Goal: Task Accomplishment & Management: Complete application form

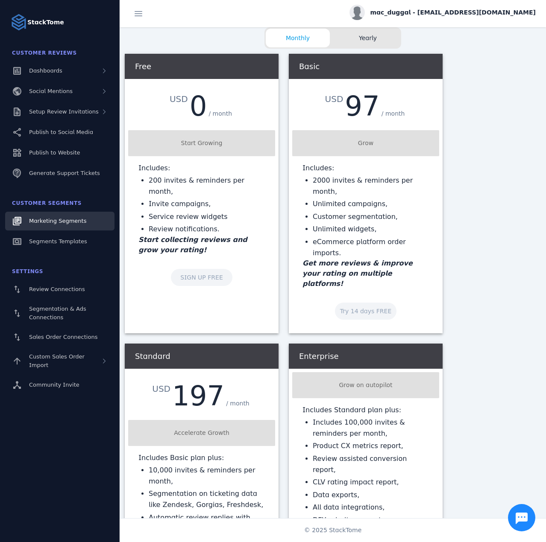
click at [58, 222] on span "Marketing Segments" at bounding box center [57, 221] width 57 height 6
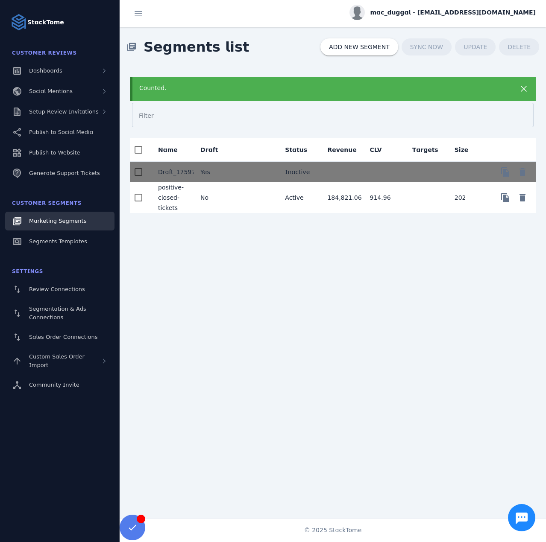
click at [219, 201] on mat-cell "No" at bounding box center [214, 197] width 42 height 31
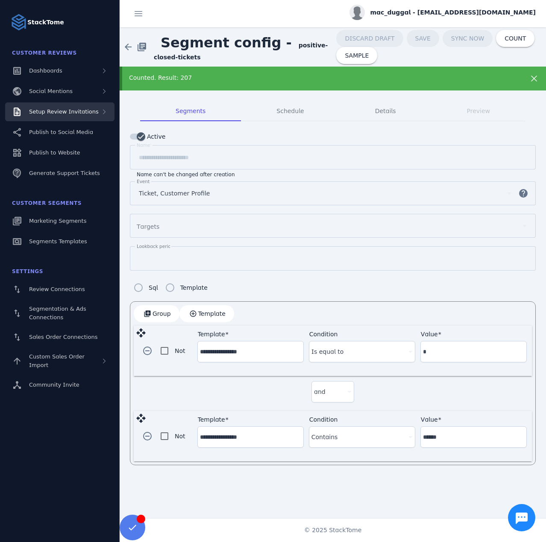
click at [75, 118] on div "Setup Review Invitations" at bounding box center [59, 111] width 109 height 19
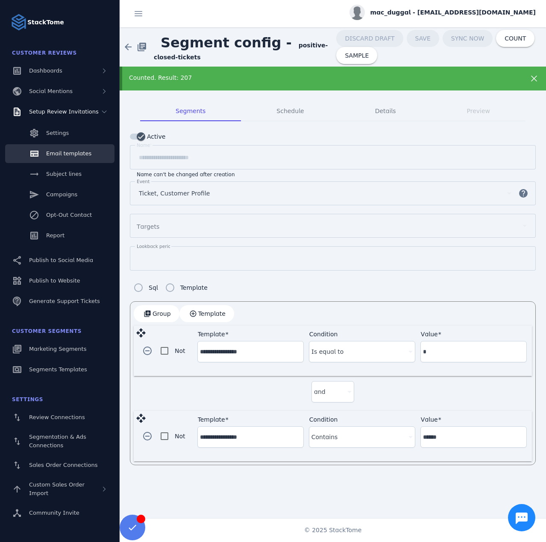
click at [64, 152] on span "Email templates" at bounding box center [68, 153] width 45 height 6
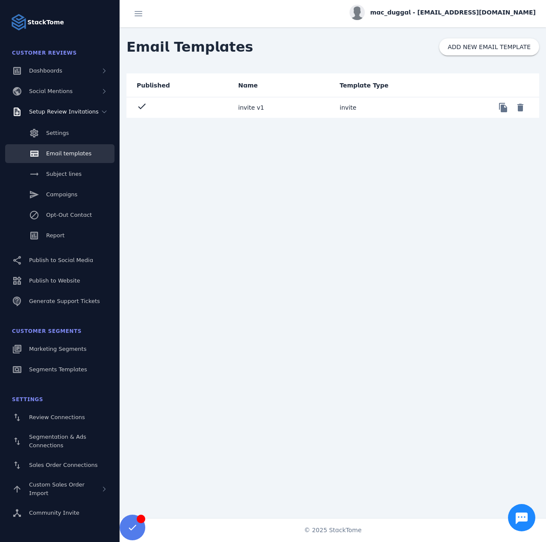
drag, startPoint x: 73, startPoint y: 2, endPoint x: 305, endPoint y: 70, distance: 241.3
click at [332, 36] on div "Email Templates ADD NEW EMAIL TEMPLATE" at bounding box center [333, 46] width 426 height 39
click at [228, 111] on mat-cell "check" at bounding box center [178, 107] width 105 height 20
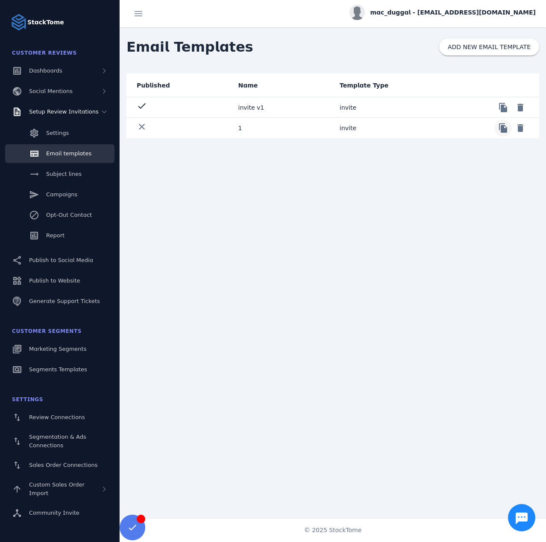
click at [502, 130] on span at bounding box center [503, 128] width 20 height 20
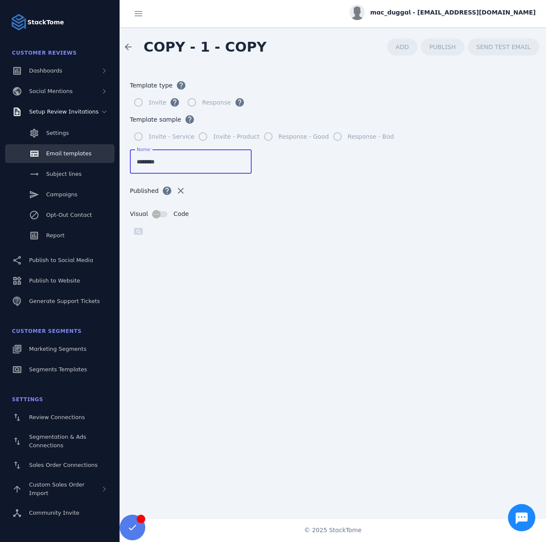
drag, startPoint x: 164, startPoint y: 160, endPoint x: 126, endPoint y: 161, distance: 37.6
click at [126, 161] on form "Template type help Invite help Response help Template sample help Invite - Serv…" at bounding box center [333, 288] width 426 height 442
type input "*********"
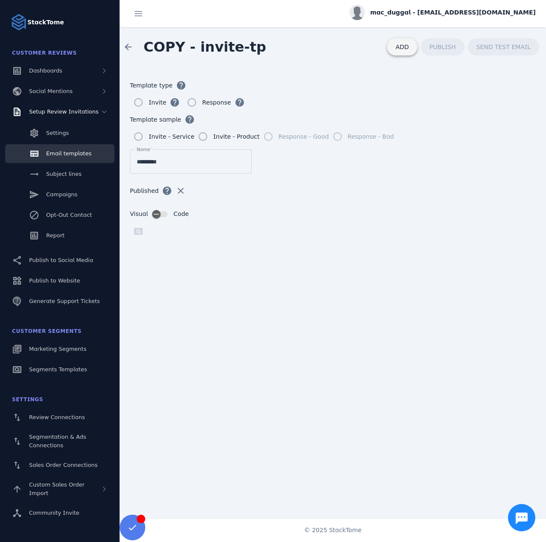
click at [409, 46] on span "ADD" at bounding box center [401, 47] width 13 height 7
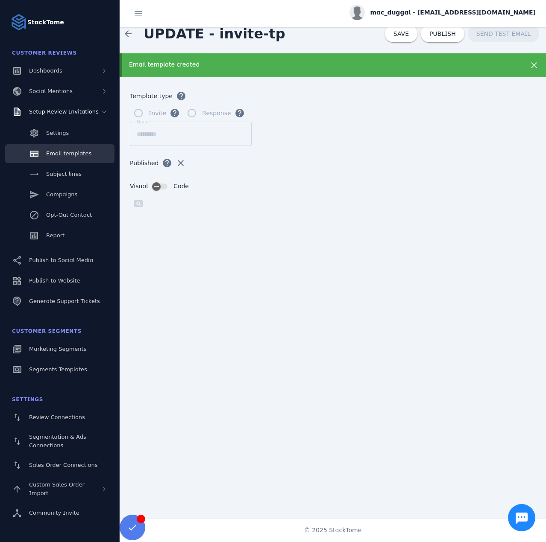
scroll to position [14, 0]
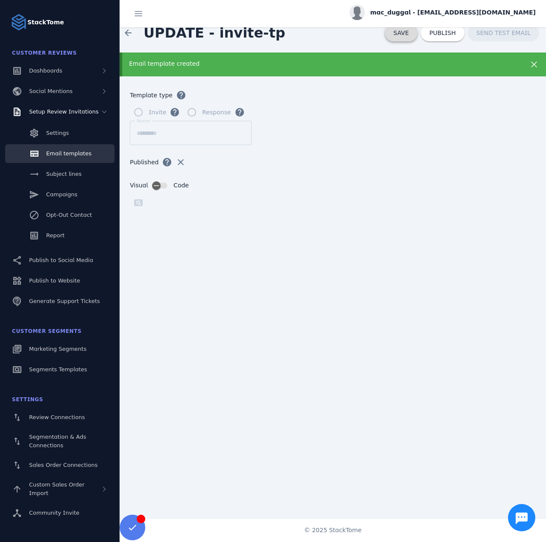
click at [409, 34] on span "SAVE" at bounding box center [400, 32] width 15 height 7
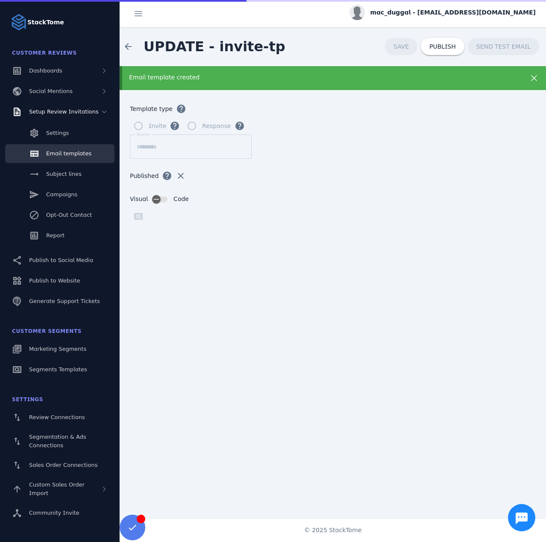
scroll to position [0, 0]
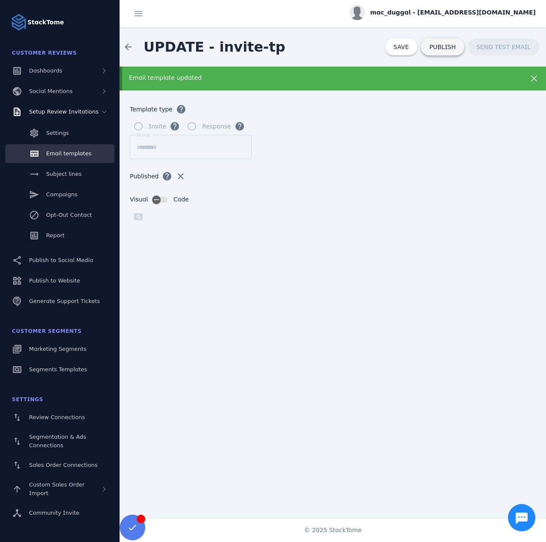
click at [436, 51] on span at bounding box center [443, 47] width 44 height 20
click at [48, 154] on span "Email templates" at bounding box center [68, 153] width 45 height 6
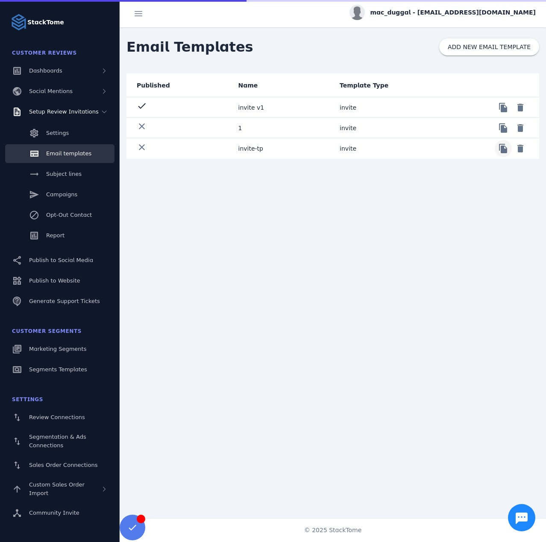
click at [506, 147] on span at bounding box center [503, 148] width 20 height 20
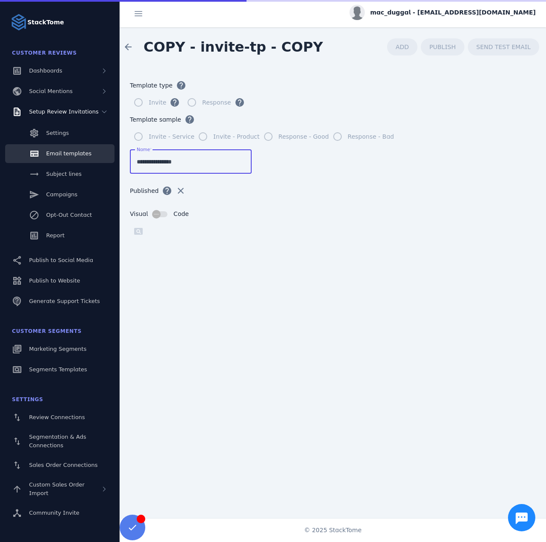
drag, startPoint x: 175, startPoint y: 164, endPoint x: 158, endPoint y: 166, distance: 16.8
click at [158, 166] on input "**********" at bounding box center [191, 162] width 108 height 10
drag, startPoint x: 151, startPoint y: 163, endPoint x: 120, endPoint y: 161, distance: 31.2
click at [120, 161] on form "Template type help Invite help Response help Template sample help Invite - Serv…" at bounding box center [333, 288] width 426 height 442
type input "**********"
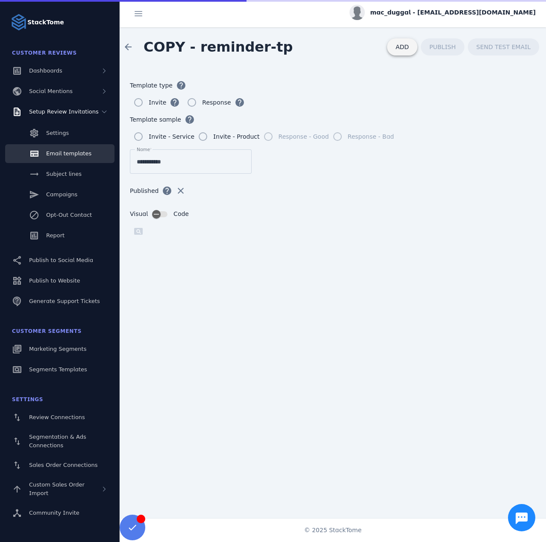
click at [405, 47] on span "ADD" at bounding box center [401, 47] width 13 height 7
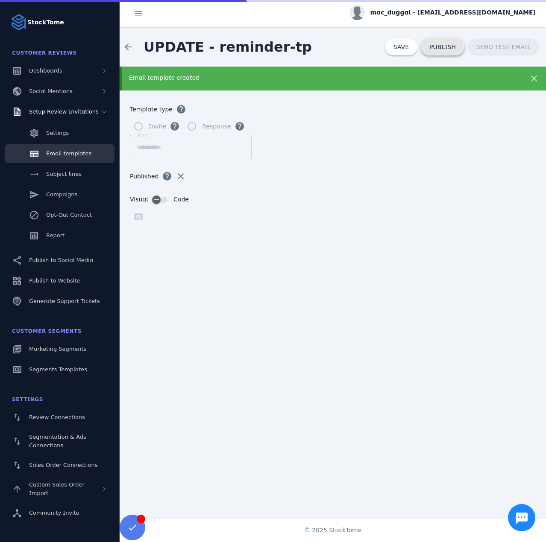
click at [439, 50] on span "PUBLISH" at bounding box center [442, 47] width 26 height 6
drag, startPoint x: 59, startPoint y: 174, endPoint x: 47, endPoint y: 173, distance: 12.0
click at [59, 174] on span "Subject lines" at bounding box center [63, 174] width 35 height 6
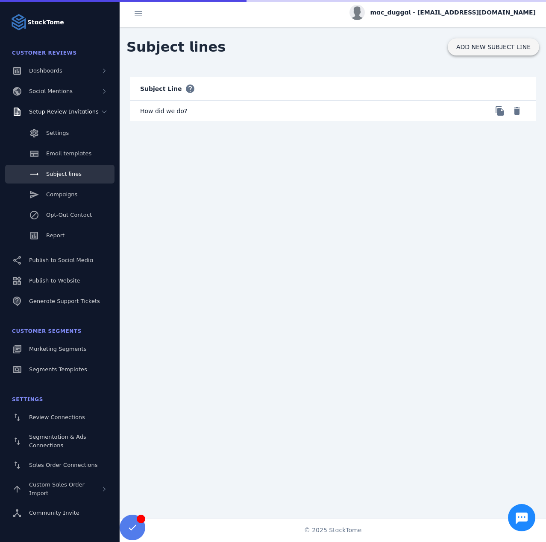
click at [472, 47] on span "ADD NEW SUBJECT LINE" at bounding box center [493, 47] width 74 height 6
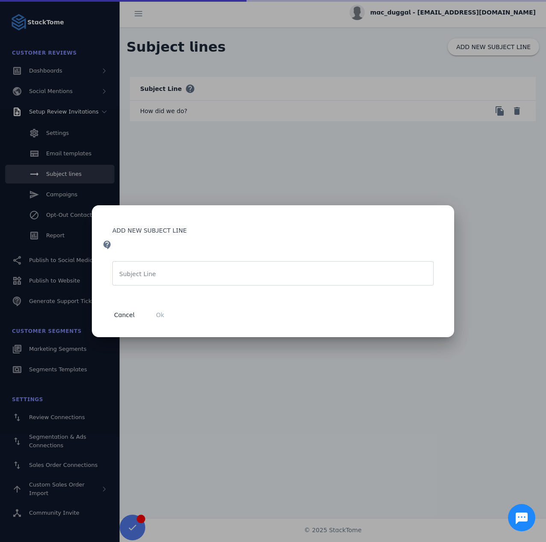
click at [148, 273] on mat-label "Subject Line" at bounding box center [137, 274] width 37 height 7
click at [148, 273] on input "Subject Line" at bounding box center [272, 274] width 307 height 10
paste input "**********"
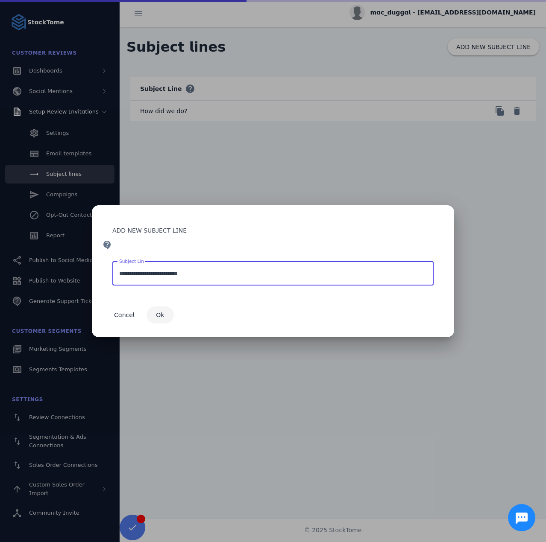
type input "**********"
click at [158, 316] on span "Ok" at bounding box center [160, 315] width 8 height 6
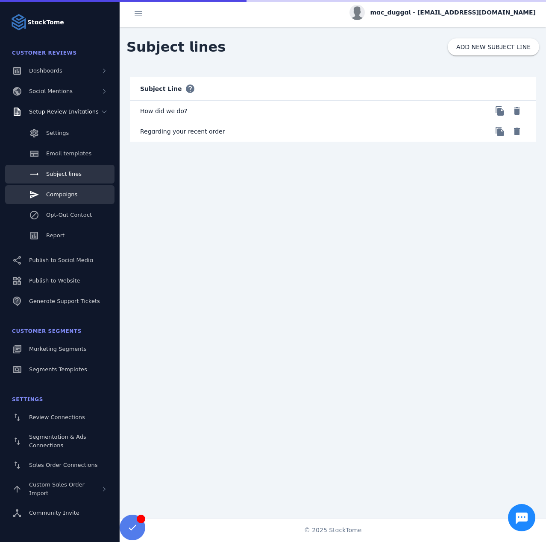
click at [57, 193] on span "Campaigns" at bounding box center [61, 194] width 31 height 6
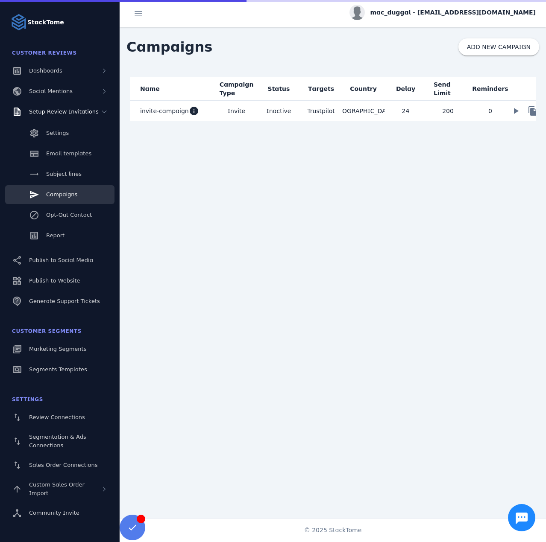
click at [222, 112] on mat-cell "Invite" at bounding box center [236, 111] width 42 height 20
click at [529, 111] on span at bounding box center [532, 111] width 20 height 20
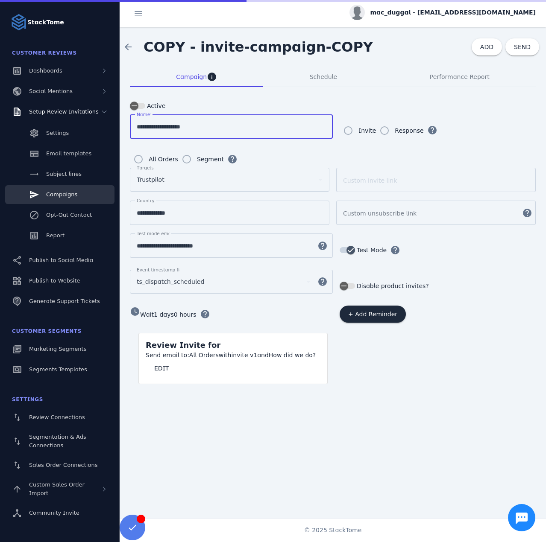
drag, startPoint x: 207, startPoint y: 123, endPoint x: 179, endPoint y: 132, distance: 29.4
click at [179, 132] on div "**********" at bounding box center [231, 126] width 189 height 24
click at [198, 130] on input "**********" at bounding box center [231, 127] width 189 height 10
drag, startPoint x: 209, startPoint y: 129, endPoint x: 133, endPoint y: 126, distance: 76.1
click at [133, 126] on div "**********" at bounding box center [231, 126] width 203 height 24
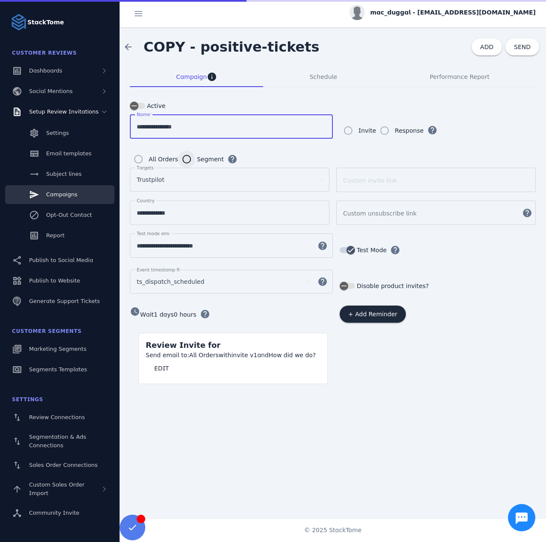
type input "**********"
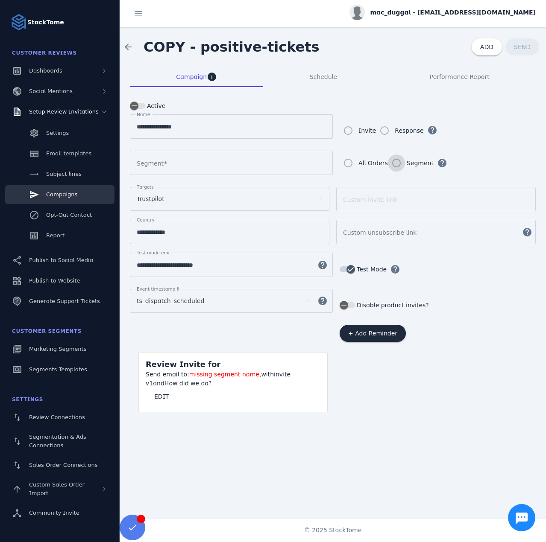
click at [176, 175] on div at bounding box center [231, 179] width 203 height 9
click at [175, 169] on div at bounding box center [231, 163] width 189 height 24
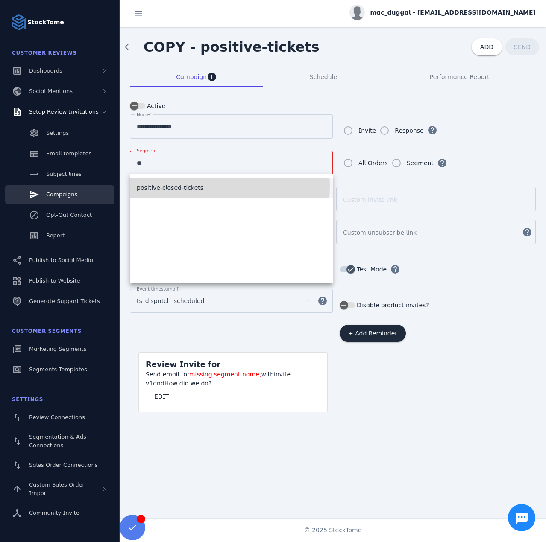
click at [184, 186] on span "positive-closed-tickets" at bounding box center [170, 188] width 67 height 10
type input "**********"
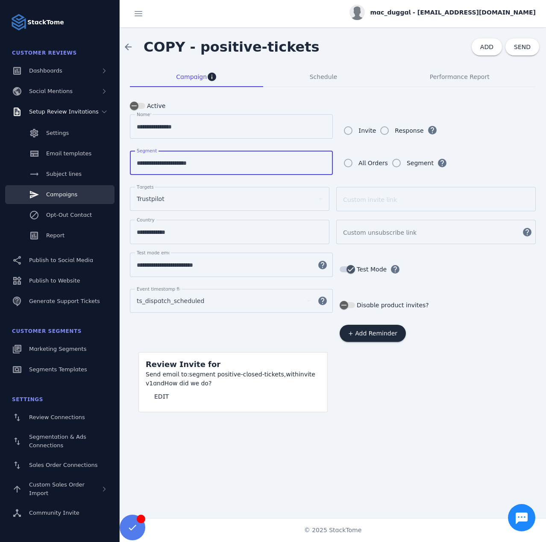
click at [205, 263] on input "**********" at bounding box center [224, 265] width 174 height 10
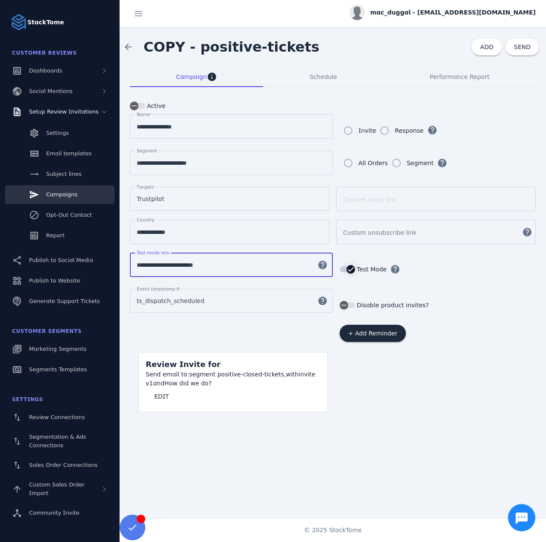
click at [352, 267] on icon "button" at bounding box center [351, 270] width 8 height 8
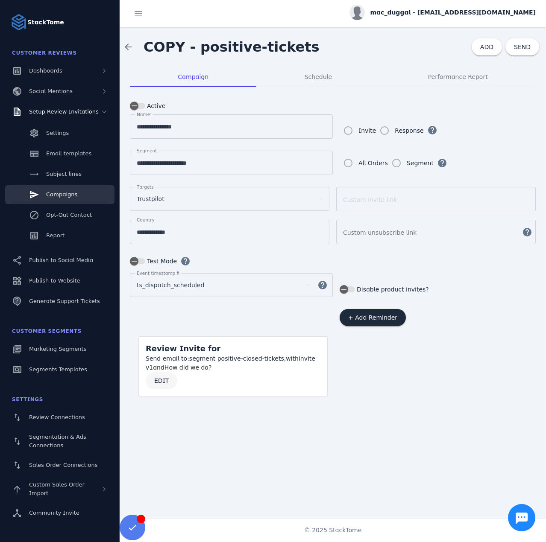
click at [169, 380] on span at bounding box center [162, 381] width 32 height 20
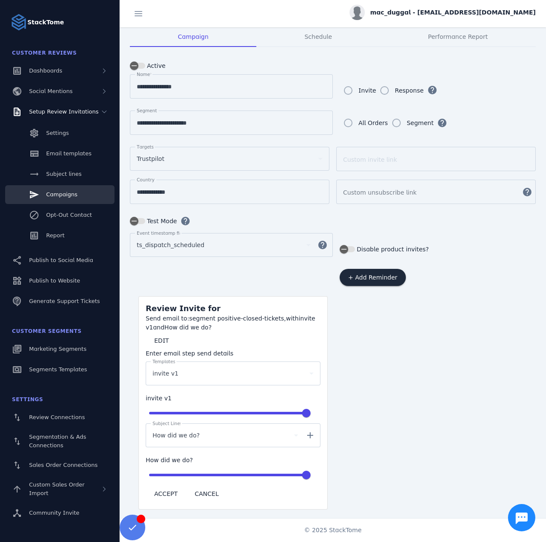
scroll to position [41, 0]
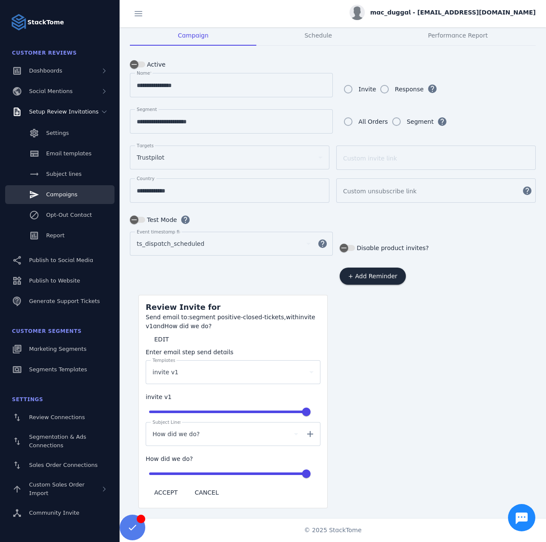
click at [182, 367] on div "invite v1" at bounding box center [228, 372] width 153 height 10
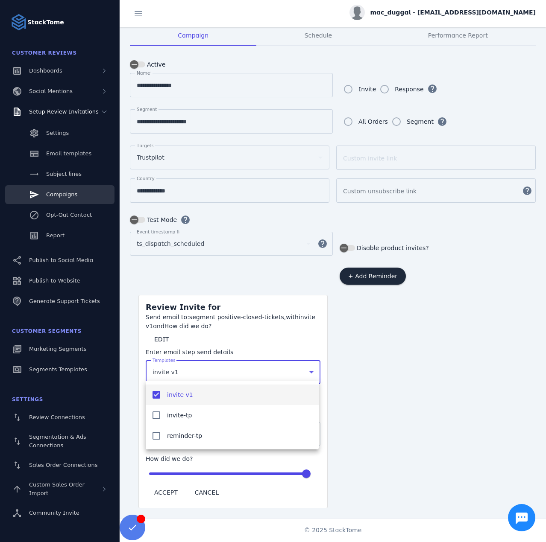
click at [172, 398] on span "invite v1" at bounding box center [180, 395] width 26 height 10
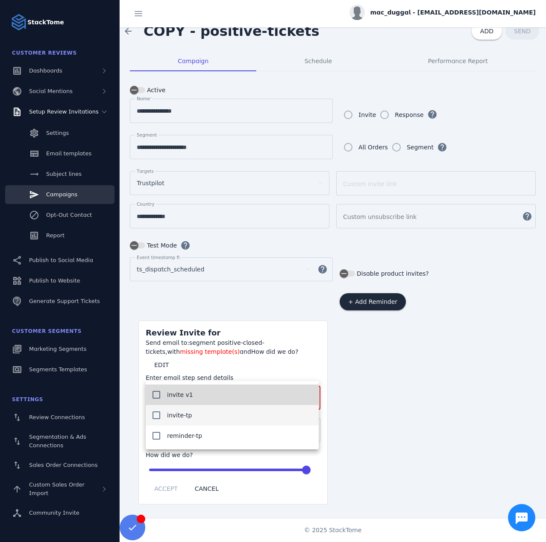
scroll to position [12, 0]
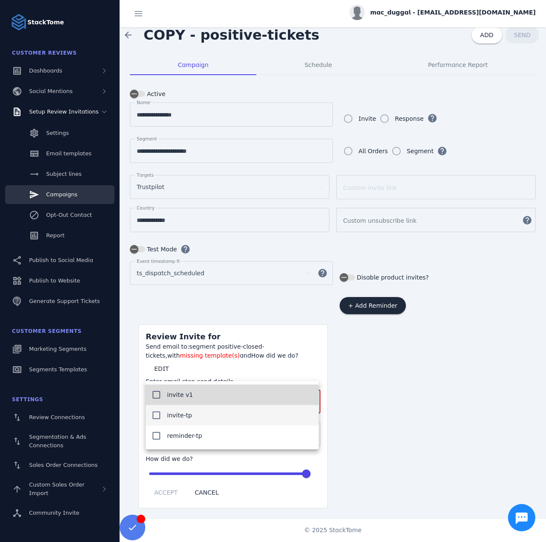
click at [173, 418] on span "invite-tp" at bounding box center [179, 415] width 25 height 10
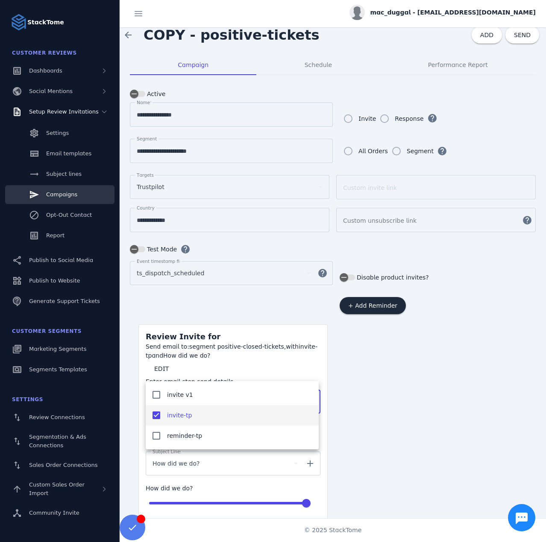
click at [184, 476] on div at bounding box center [273, 271] width 546 height 542
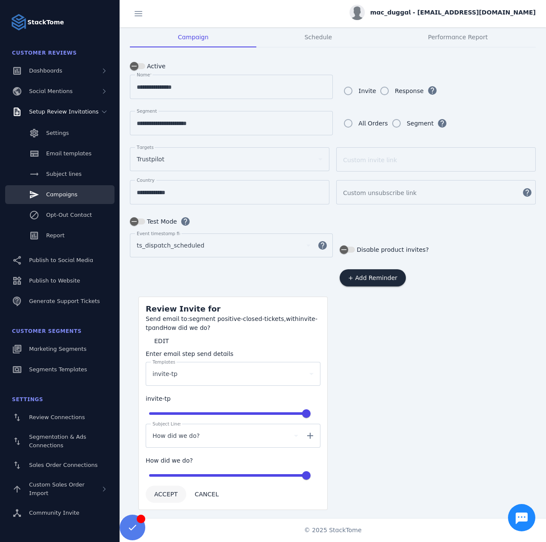
scroll to position [41, 0]
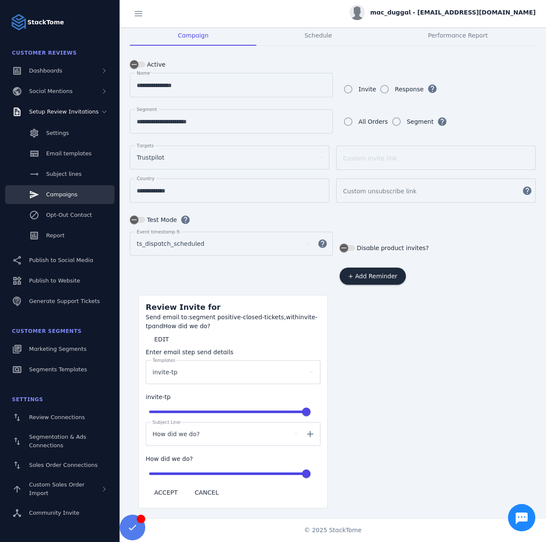
drag, startPoint x: 168, startPoint y: 485, endPoint x: 196, endPoint y: 470, distance: 32.3
click at [168, 490] on span "ACCEPT" at bounding box center [165, 493] width 23 height 6
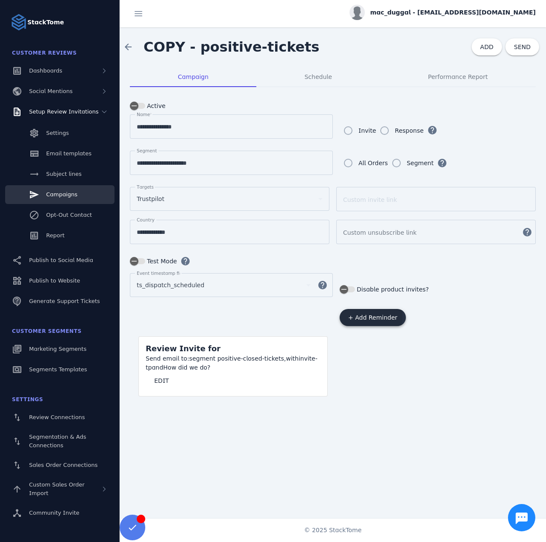
click at [362, 315] on span "+ Add Reminder" at bounding box center [372, 318] width 49 height 6
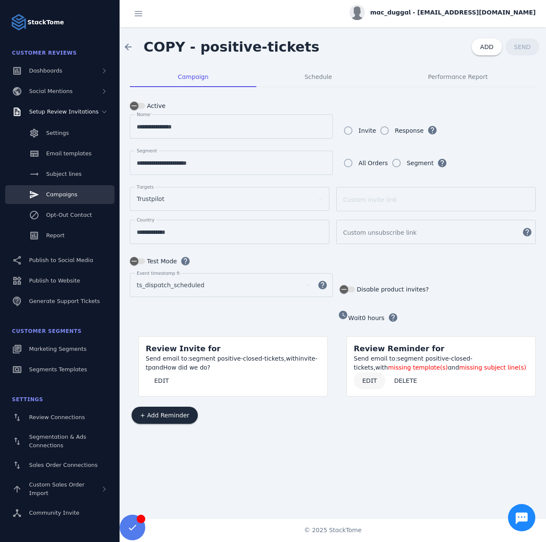
click at [374, 378] on span "EDIT" at bounding box center [369, 381] width 15 height 6
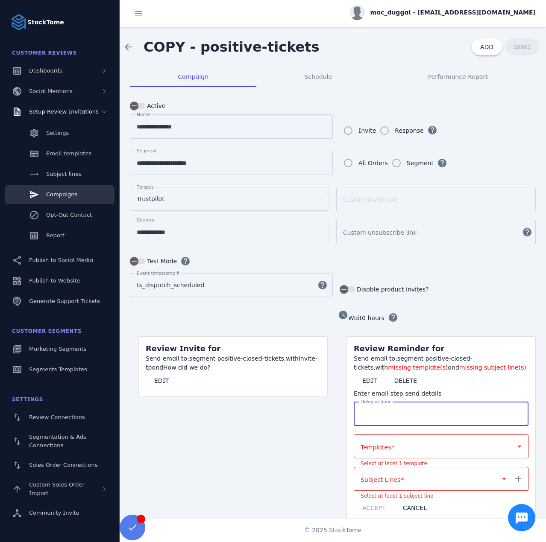
drag, startPoint x: 373, startPoint y: 409, endPoint x: 344, endPoint y: 409, distance: 29.5
click at [344, 409] on form "watch_later Wait 0 hours help Review Reminder for Send email to: segment positi…" at bounding box center [437, 416] width 198 height 215
type input "***"
click at [391, 444] on span at bounding box center [392, 447] width 3 height 7
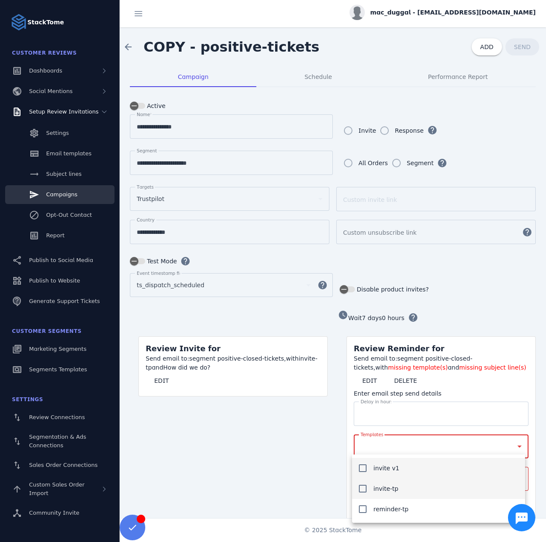
click at [389, 485] on span "invite-tp" at bounding box center [385, 489] width 25 height 10
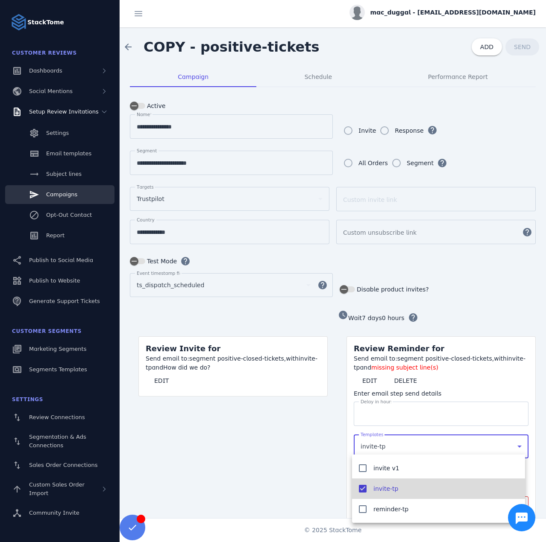
click at [389, 484] on span "invite-tp" at bounding box center [385, 489] width 25 height 10
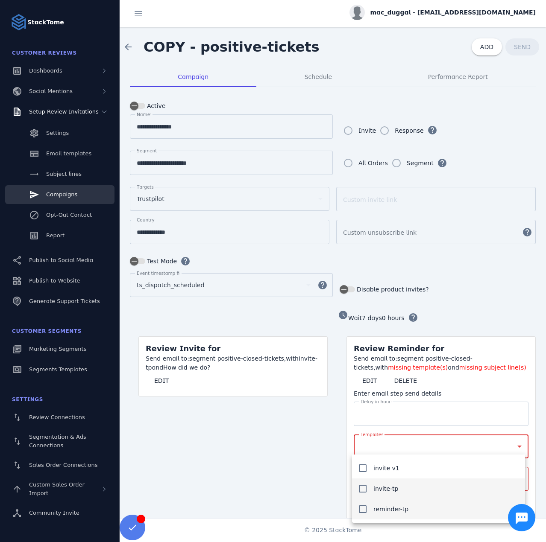
click at [392, 502] on mat-option "reminder-tp" at bounding box center [438, 509] width 173 height 20
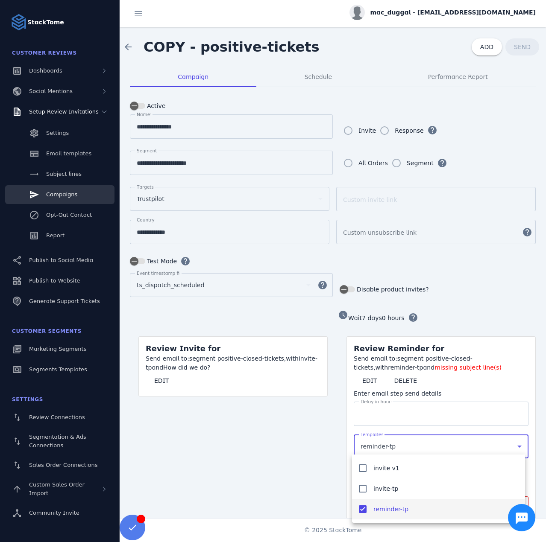
click at [300, 456] on div at bounding box center [273, 271] width 546 height 542
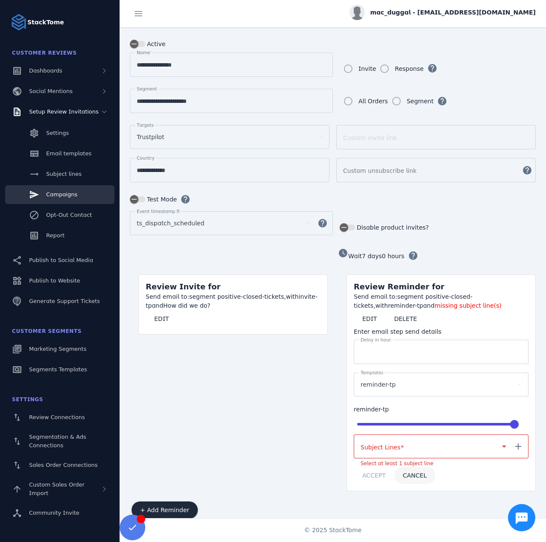
scroll to position [71, 0]
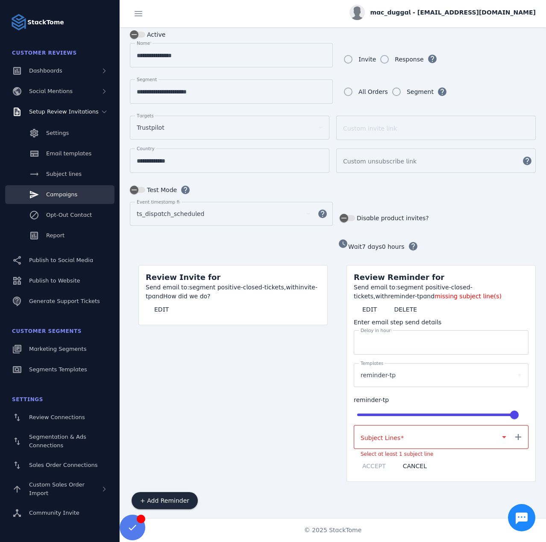
click at [382, 435] on mat-label "Subject Lines" at bounding box center [380, 438] width 40 height 7
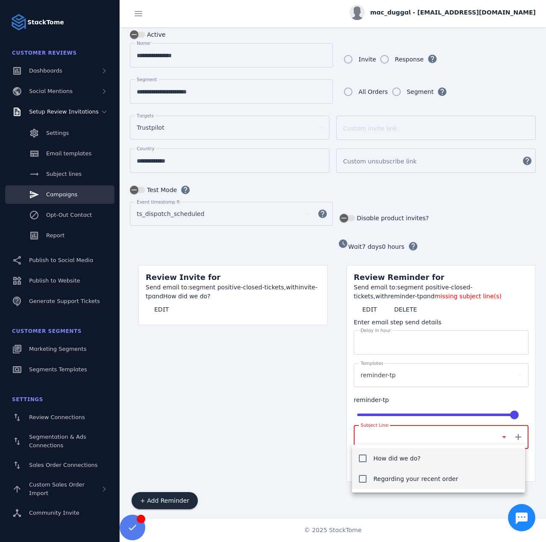
click at [384, 475] on span "Regarding your recent order" at bounding box center [415, 479] width 85 height 10
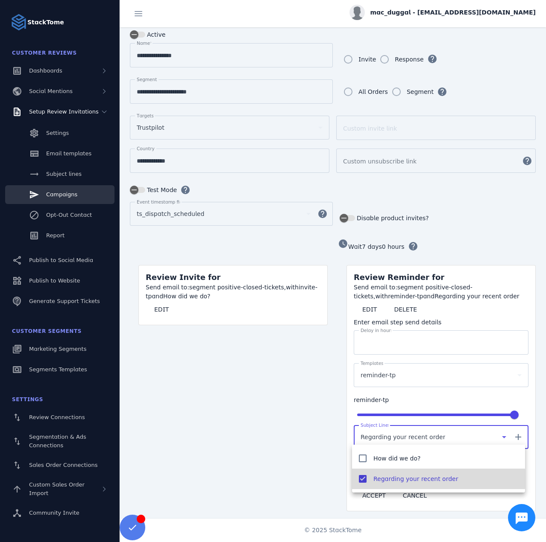
click at [301, 462] on div at bounding box center [273, 271] width 546 height 542
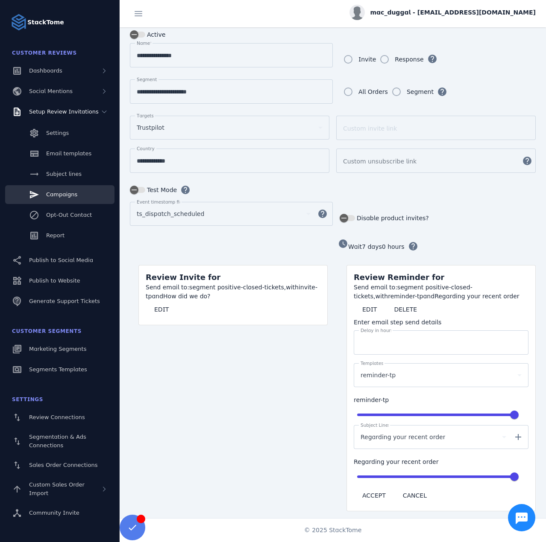
click at [369, 493] on span "ACCEPT" at bounding box center [373, 496] width 23 height 6
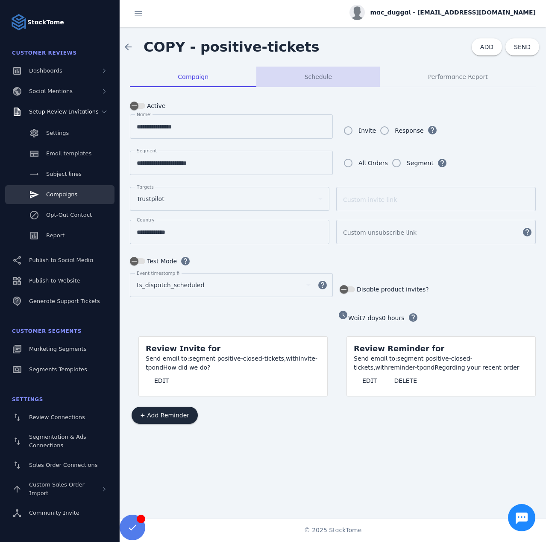
click at [316, 75] on span "Schedule" at bounding box center [317, 77] width 27 height 6
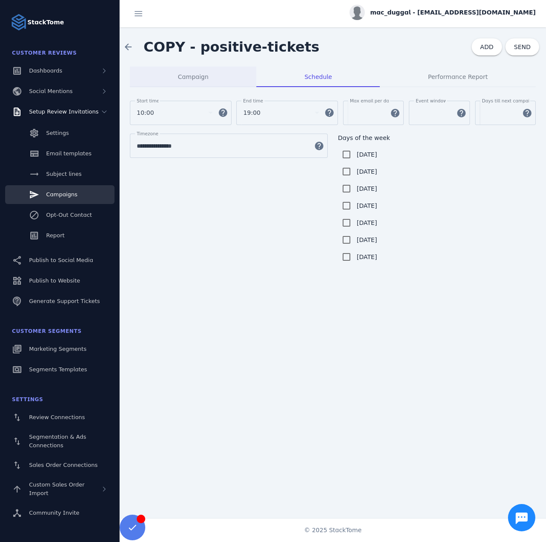
click at [197, 77] on span "Campaign" at bounding box center [193, 77] width 31 height 6
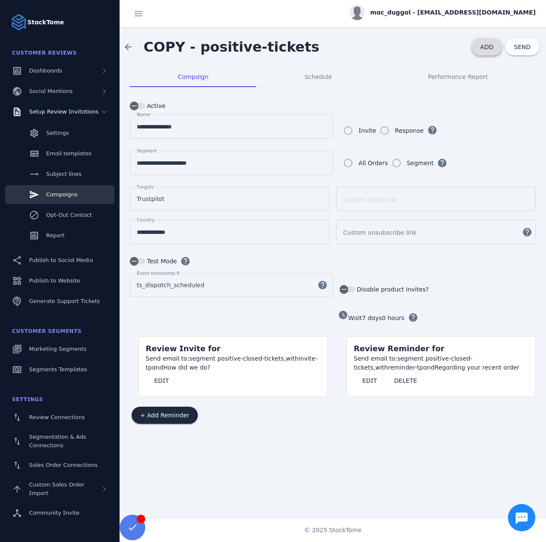
click at [481, 47] on span at bounding box center [486, 47] width 30 height 20
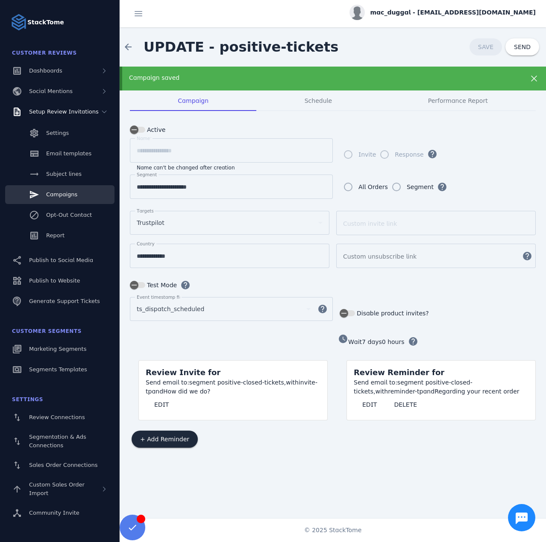
click at [469, 16] on span "mac_duggal - [EMAIL_ADDRESS][DOMAIN_NAME]" at bounding box center [453, 12] width 166 height 9
click at [498, 85] on span "Sign out" at bounding box center [508, 82] width 25 height 10
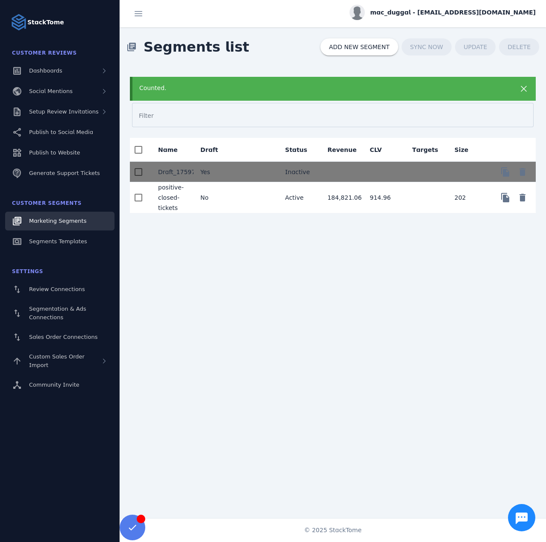
click at [220, 195] on mat-cell "No" at bounding box center [214, 197] width 42 height 31
